Goal: Task Accomplishment & Management: Use online tool/utility

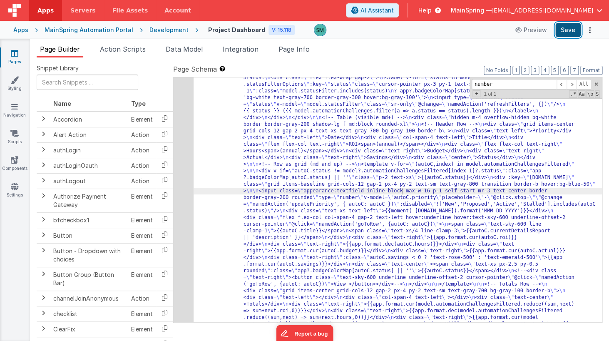
click at [564, 32] on button "Save" at bounding box center [567, 30] width 25 height 14
click at [560, 30] on button "Save" at bounding box center [567, 30] width 25 height 14
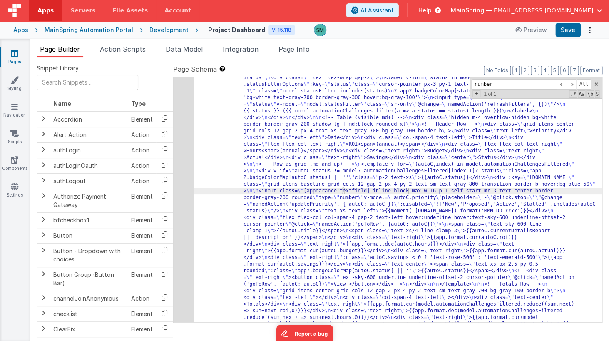
click at [11, 56] on icon at bounding box center [14, 53] width 7 height 8
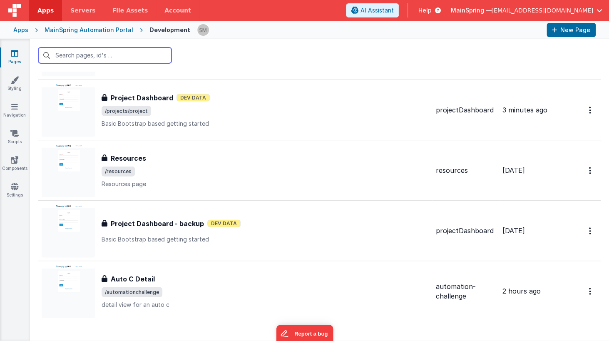
scroll to position [694, 0]
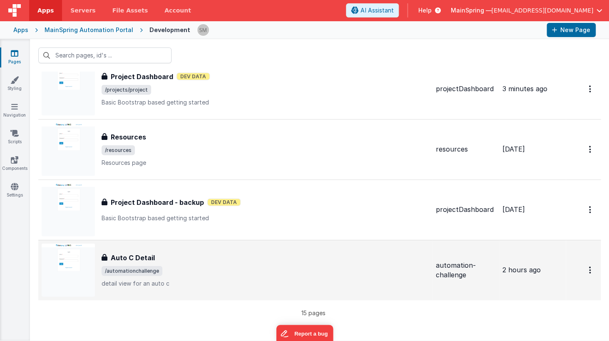
click at [255, 257] on div "Auto C Detail" at bounding box center [266, 258] width 328 height 10
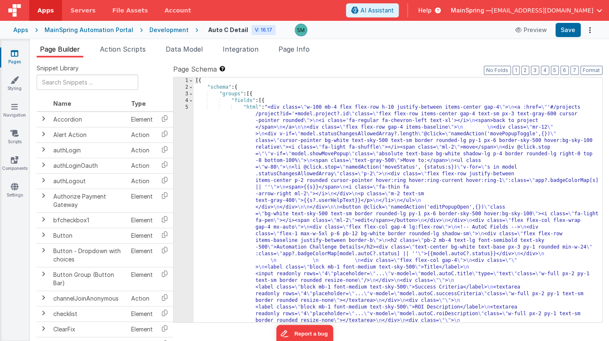
click at [368, 65] on label "Page Schema Shortcuts: Find: command-f Fold: command-option-L Unfold: command-o…" at bounding box center [387, 69] width 429 height 10
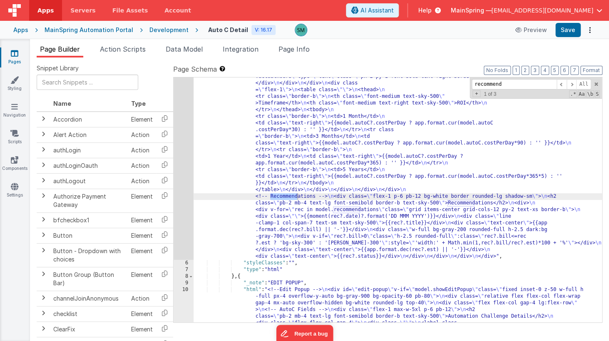
scroll to position [551, 0]
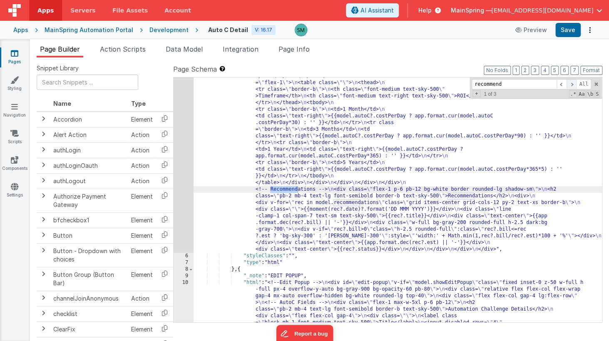
type input "recommend"
click at [571, 84] on span at bounding box center [571, 84] width 10 height 10
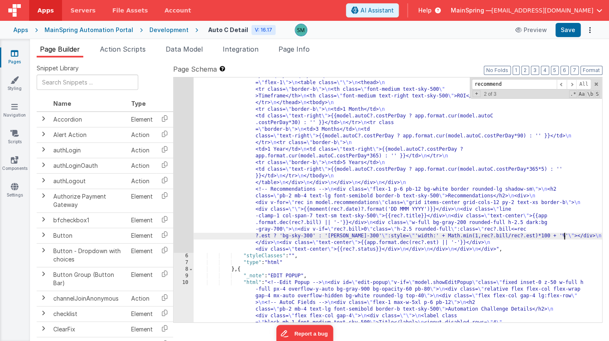
click at [565, 238] on div ""html" : "<div class= \" w-100 mb-4 flex flex-row h-10 justify-between items-ce…" at bounding box center [398, 314] width 408 height 1523
click at [582, 237] on div ""html" : "<div class= \" w-100 mb-4 flex flex-row h-10 justify-between items-ce…" at bounding box center [398, 314] width 408 height 1523
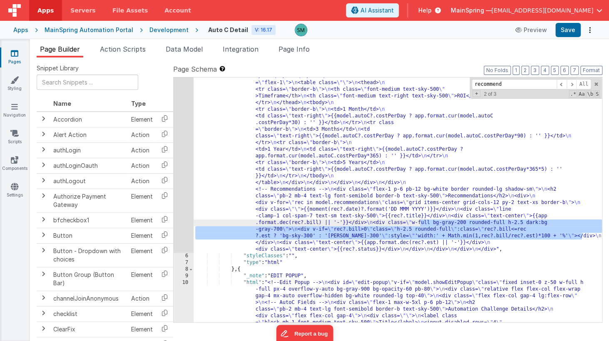
drag, startPoint x: 582, startPoint y: 236, endPoint x: 419, endPoint y: 226, distance: 163.5
click at [419, 226] on div ""html" : "<div class= \" w-100 mb-4 flex flex-row h-10 justify-between items-ce…" at bounding box center [398, 314] width 408 height 1523
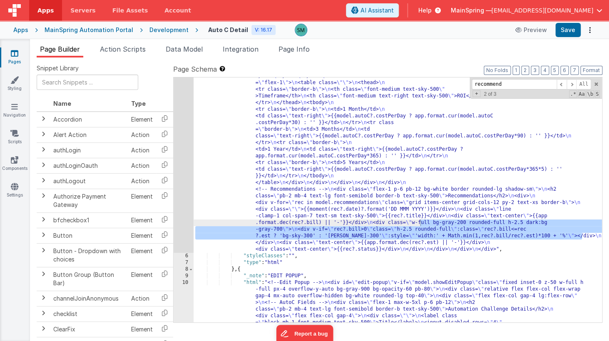
click at [22, 58] on link "Pages" at bounding box center [15, 57] width 30 height 17
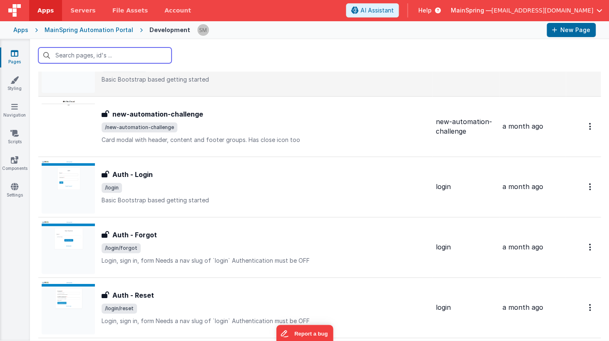
scroll to position [52, 0]
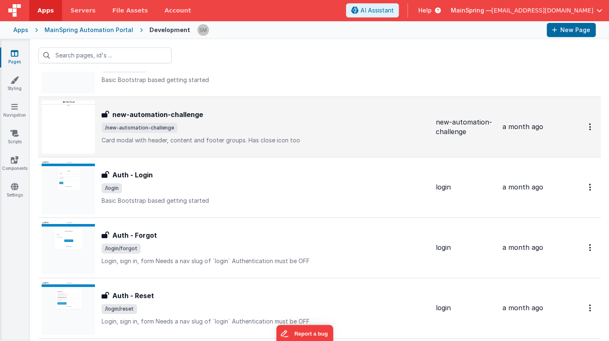
click at [236, 123] on span "/new-automation-challenge" at bounding box center [266, 128] width 328 height 10
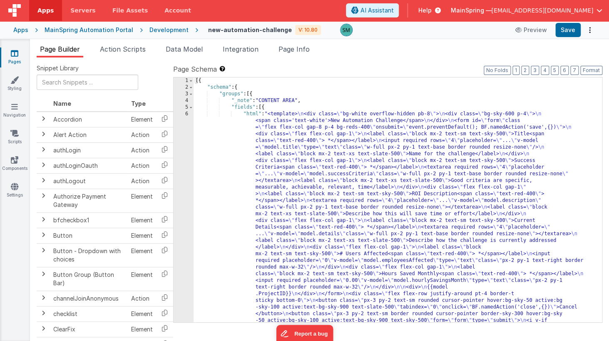
click at [156, 32] on div "Development" at bounding box center [168, 30] width 39 height 8
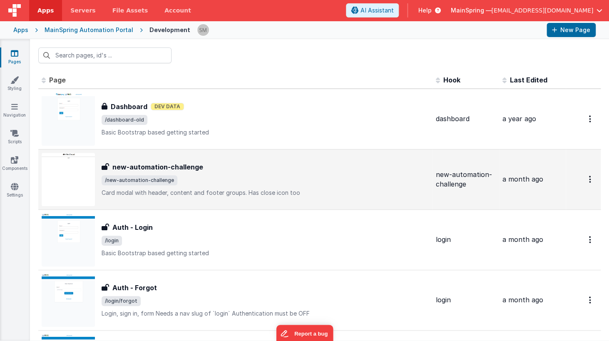
click at [238, 169] on div "new-automation-challenge" at bounding box center [266, 167] width 328 height 10
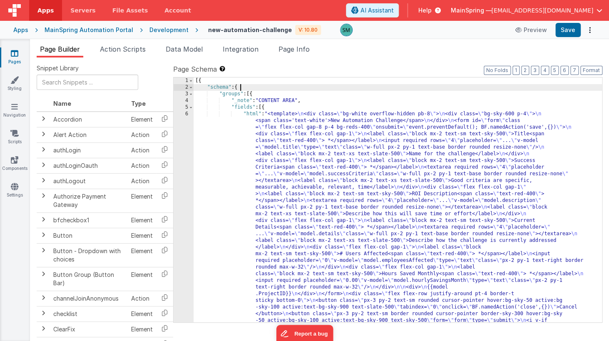
click at [382, 89] on div "[{ "schema" : { "groups" : [{ "_note" : "CONTENT AREA" , "fields" : [{ "html" :…" at bounding box center [398, 316] width 408 height 478
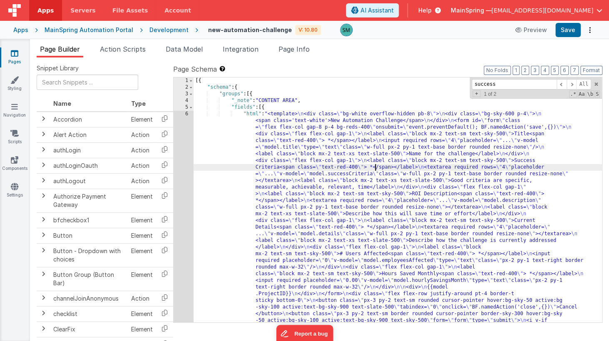
click at [374, 166] on div "[{ "schema" : { "groups" : [{ "_note" : "CONTENT AREA" , "fields" : [{ "html" :…" at bounding box center [398, 316] width 408 height 478
drag, startPoint x: 279, startPoint y: 169, endPoint x: 394, endPoint y: 166, distance: 114.5
click at [394, 166] on div "[{ "schema" : { "groups" : [{ "_note" : "CONTENT AREA" , "fields" : [{ "html" :…" at bounding box center [398, 316] width 408 height 478
click at [511, 87] on input "success" at bounding box center [514, 84] width 85 height 10
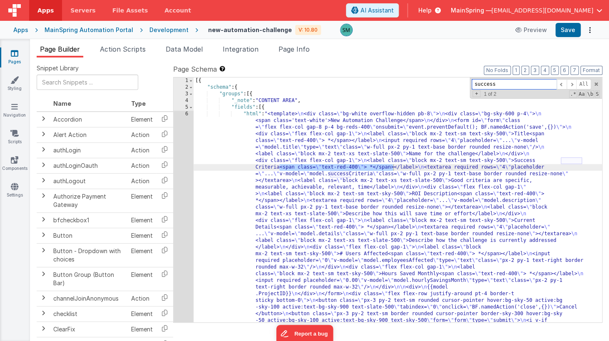
click at [511, 87] on input "success" at bounding box center [514, 84] width 85 height 10
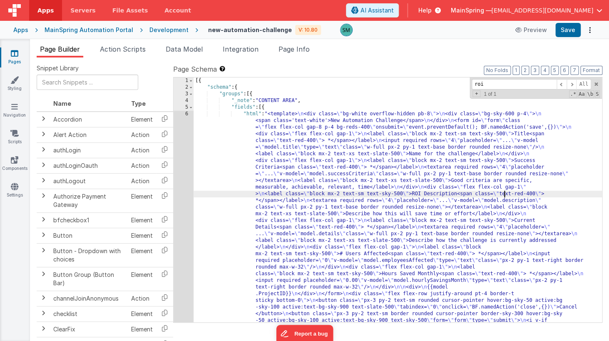
click at [505, 194] on div "[{ "schema" : { "groups" : [{ "_note" : "CONTENT AREA" , "fields" : [{ "html" :…" at bounding box center [398, 316] width 408 height 478
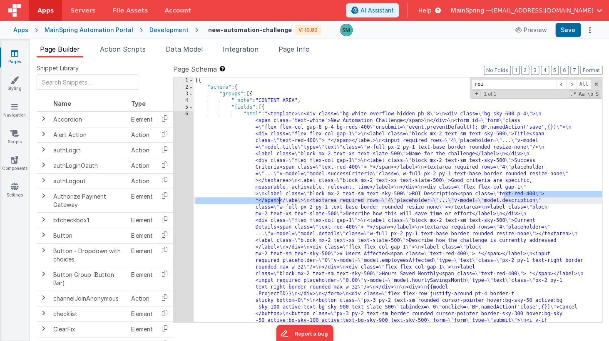
drag, startPoint x: 504, startPoint y: 195, endPoint x: 279, endPoint y: 200, distance: 225.2
click at [279, 200] on div "[{ "schema" : { "groups" : [{ "_note" : "CONTENT AREA" , "fields" : [{ "html" :…" at bounding box center [398, 316] width 408 height 478
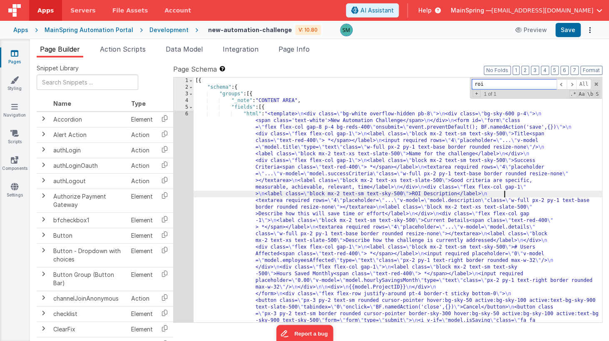
click at [508, 82] on input "roi" at bounding box center [514, 84] width 85 height 10
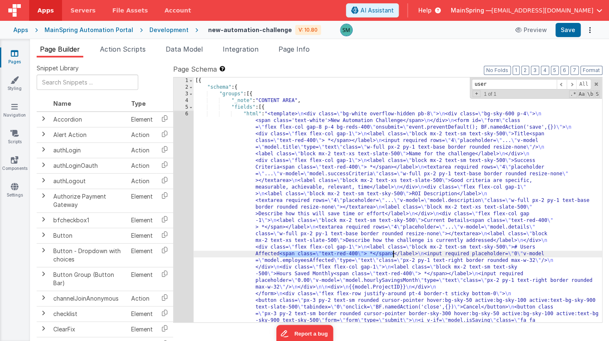
drag, startPoint x: 279, startPoint y: 256, endPoint x: 394, endPoint y: 255, distance: 114.9
click at [394, 255] on div "[{ "schema" : { "groups" : [{ "_note" : "CONTENT AREA" , "fields" : [{ "html" :…" at bounding box center [398, 316] width 408 height 478
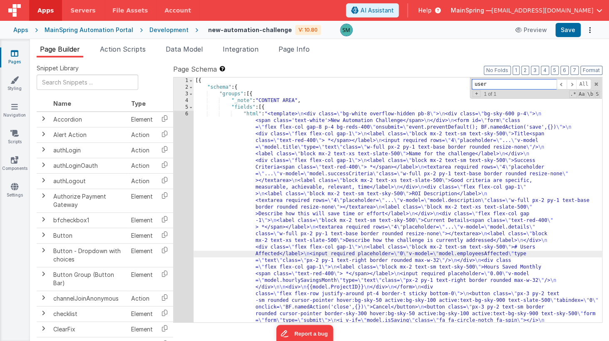
click at [495, 83] on input "user" at bounding box center [514, 84] width 85 height 10
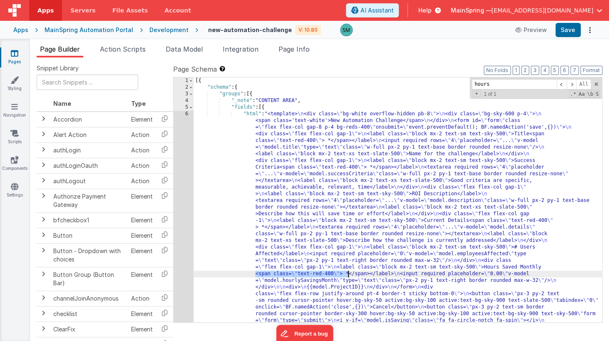
drag, startPoint x: 256, startPoint y: 275, endPoint x: 348, endPoint y: 276, distance: 91.1
click at [348, 276] on div "[{ "schema" : { "groups" : [{ "_note" : "CONTENT AREA" , "fields" : [{ "html" :…" at bounding box center [398, 316] width 408 height 478
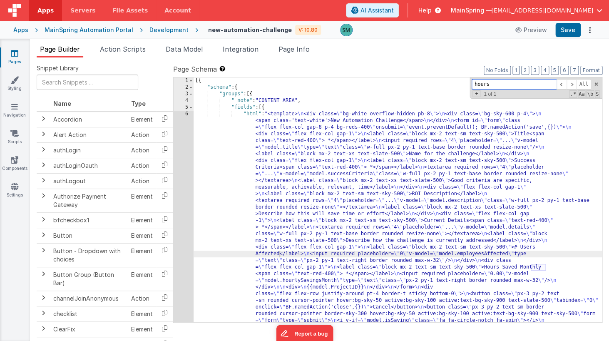
click at [505, 84] on input "hours" at bounding box center [514, 84] width 85 height 10
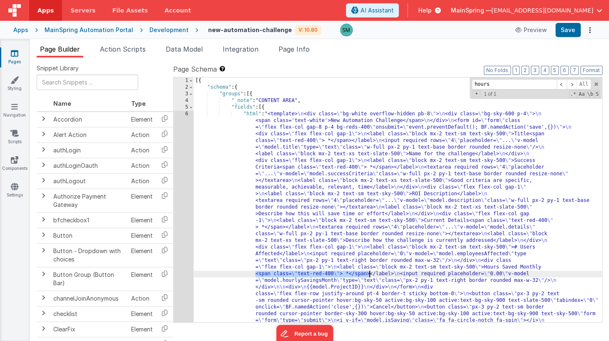
drag, startPoint x: 256, startPoint y: 275, endPoint x: 370, endPoint y: 272, distance: 114.1
click at [370, 272] on div "[{ "schema" : { "groups" : [{ "_note" : "CONTENT AREA" , "fields" : [{ "html" :…" at bounding box center [398, 316] width 408 height 478
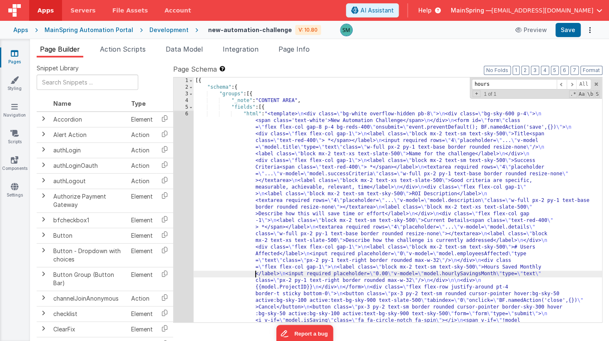
click at [366, 275] on div "[{ "schema" : { "groups" : [{ "_note" : "CONTENT AREA" , "fields" : [{ "html" :…" at bounding box center [398, 312] width 408 height 471
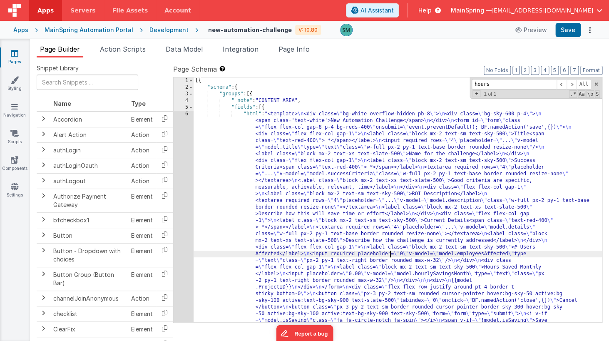
click at [389, 253] on div "[{ "schema" : { "groups" : [{ "_note" : "CONTENT AREA" , "fields" : [{ "html" :…" at bounding box center [398, 312] width 408 height 471
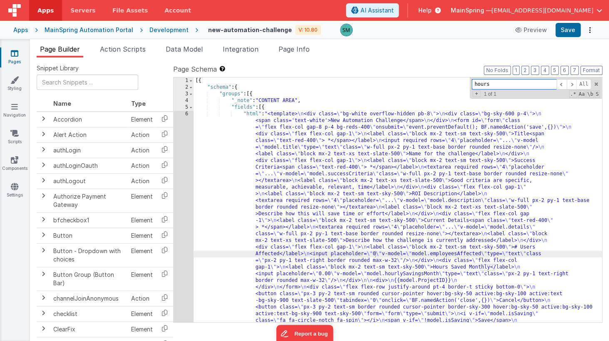
click at [503, 81] on input "hours" at bounding box center [514, 84] width 85 height 10
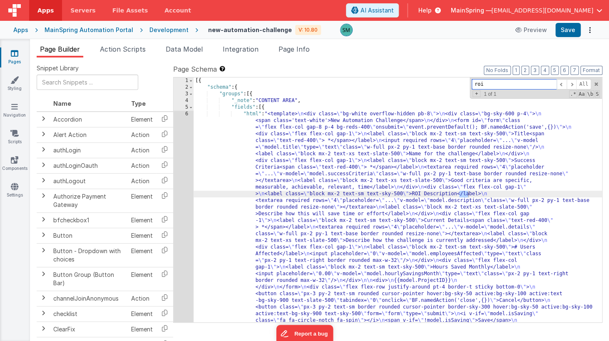
type input "roi"
click at [297, 202] on div "[{ "schema" : { "groups" : [{ "_note" : "CONTENT AREA" , "fields" : [{ "html" :…" at bounding box center [398, 312] width 408 height 471
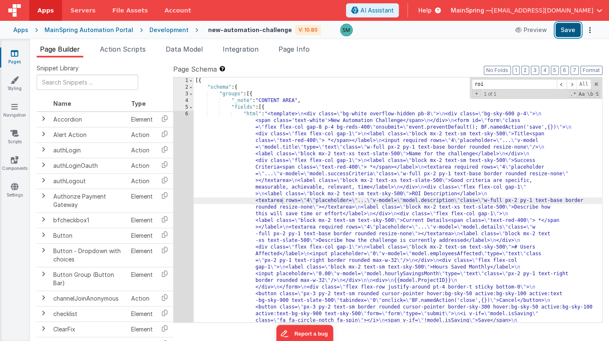
click at [575, 33] on button "Save" at bounding box center [567, 30] width 25 height 14
click at [197, 46] on span "Data Model" at bounding box center [184, 49] width 37 height 8
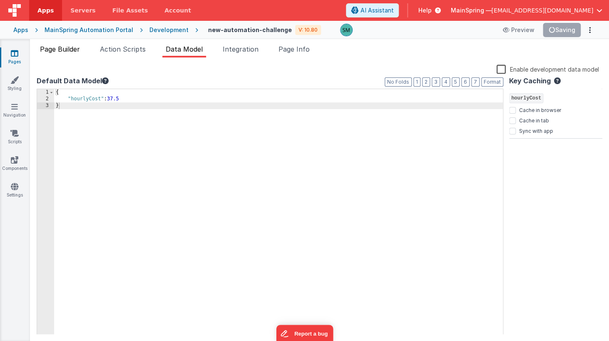
click at [77, 51] on span "Page Builder" at bounding box center [60, 49] width 40 height 8
